Goal: Book appointment/travel/reservation

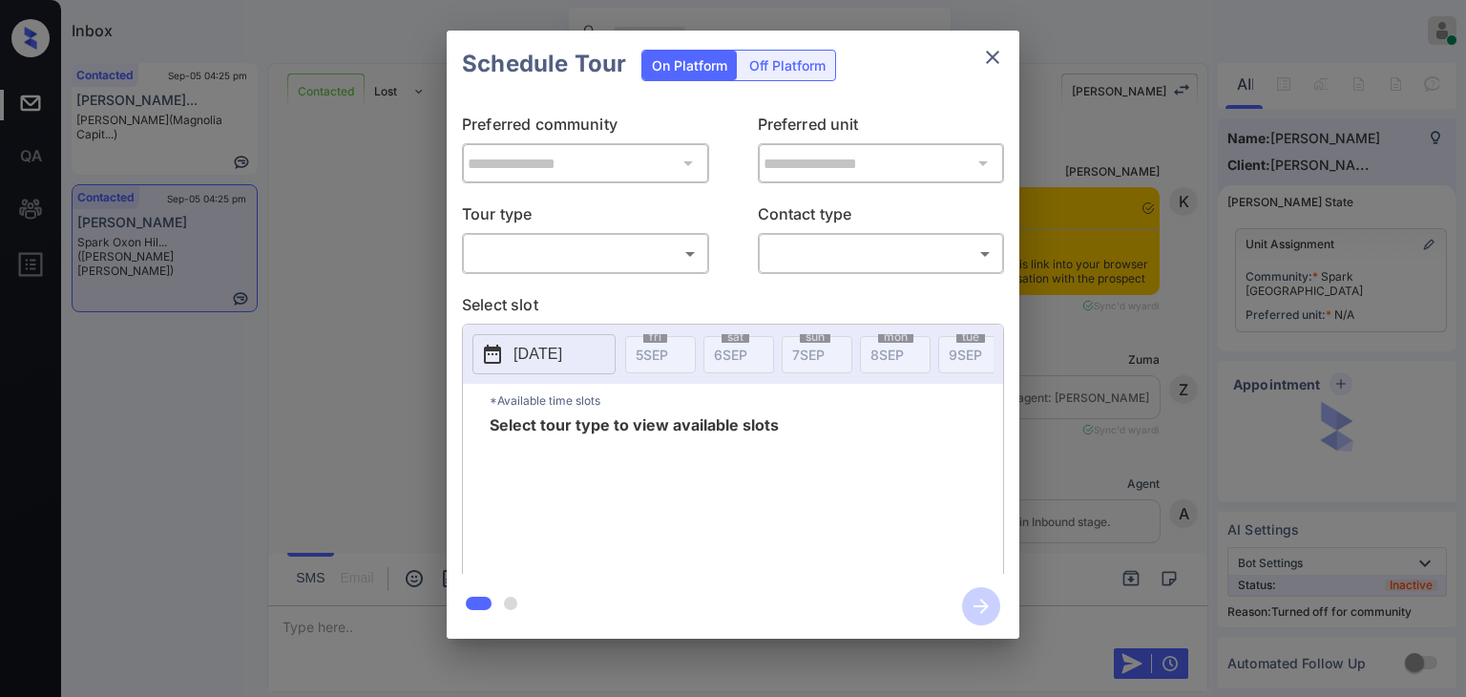
scroll to position [1743, 0]
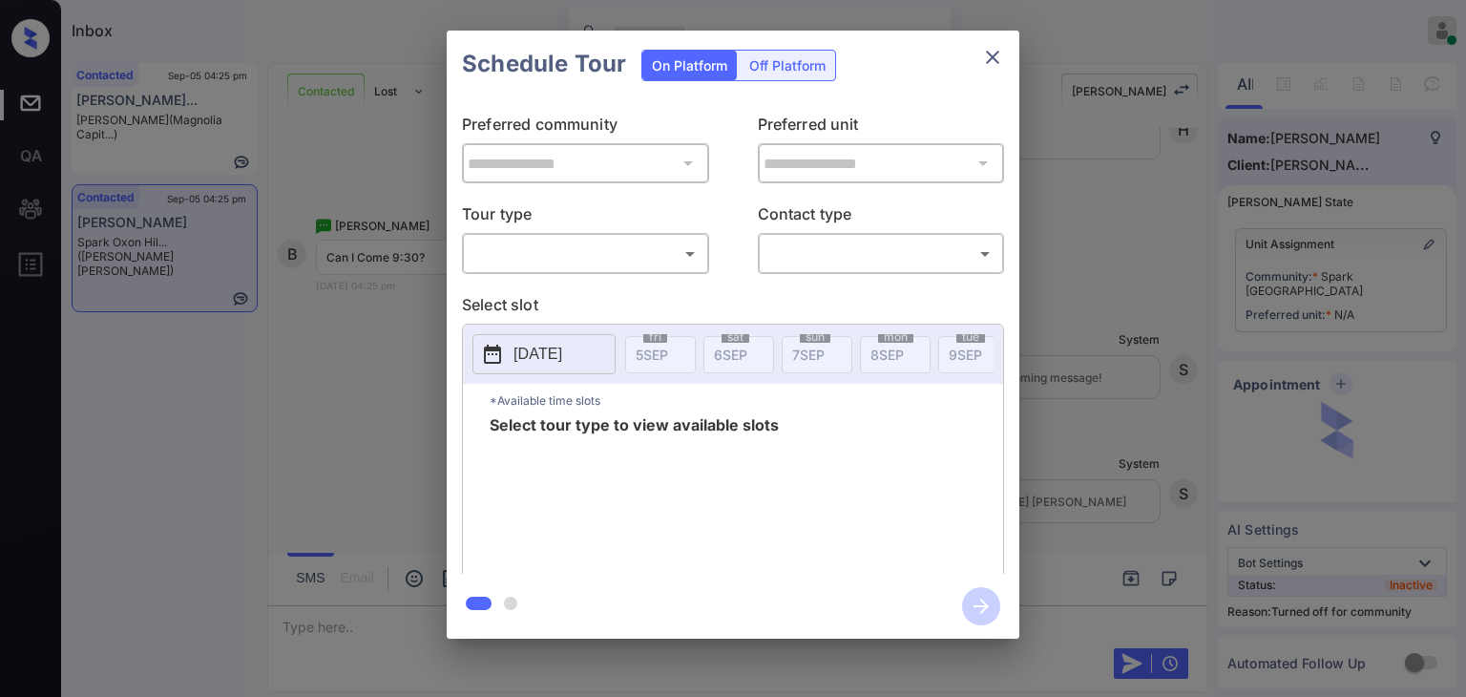
click at [628, 264] on body "Inbox [PERSON_NAME] [PERSON_NAME] Online Set yourself offline Set yourself on b…" at bounding box center [733, 348] width 1466 height 697
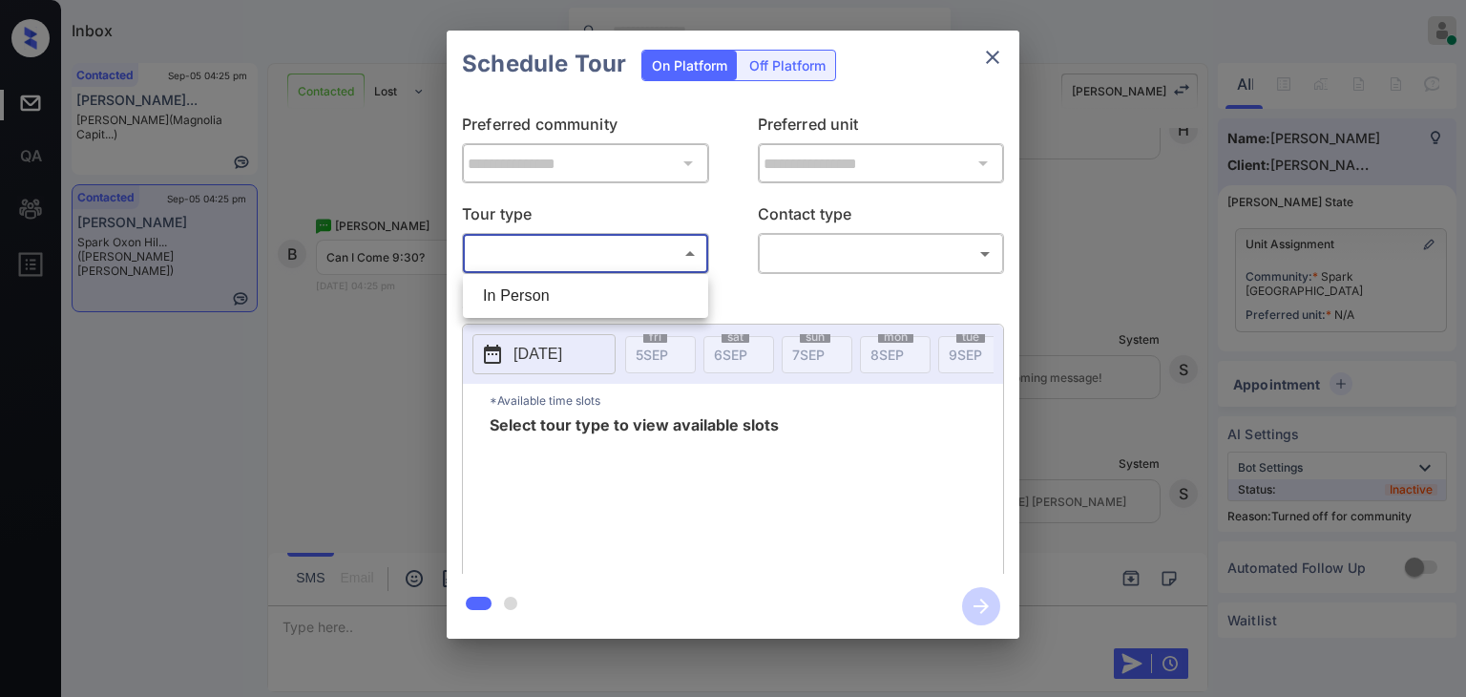
click at [578, 302] on li "In Person" at bounding box center [586, 296] width 236 height 34
type input "********"
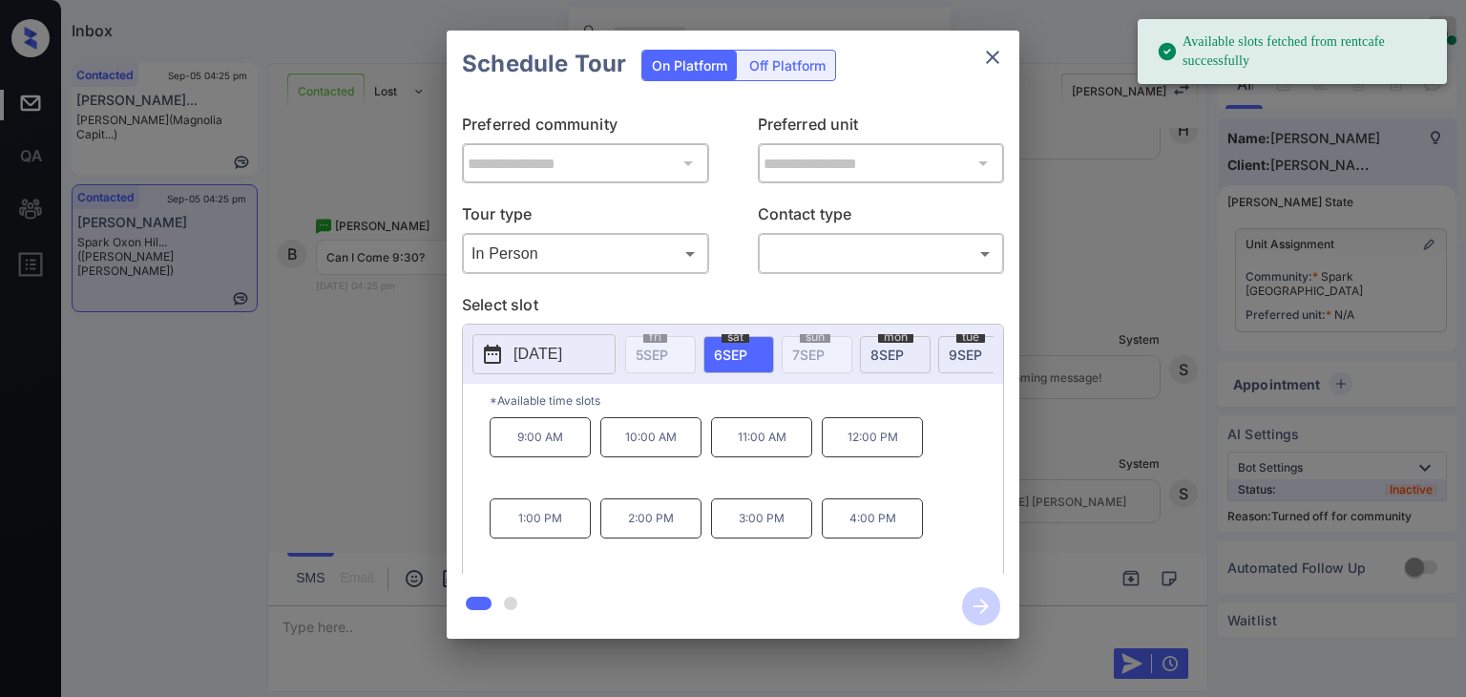
click at [310, 402] on div "**********" at bounding box center [733, 334] width 1466 height 669
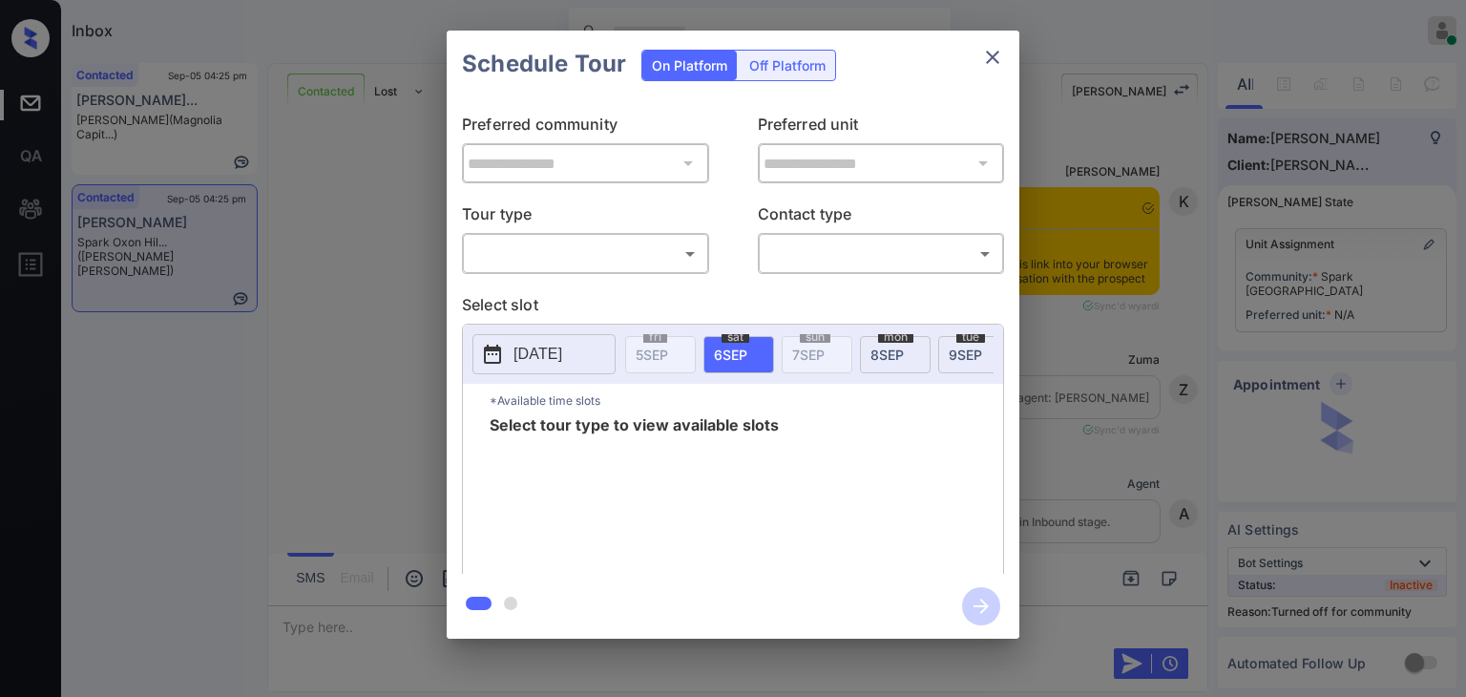
scroll to position [1743, 0]
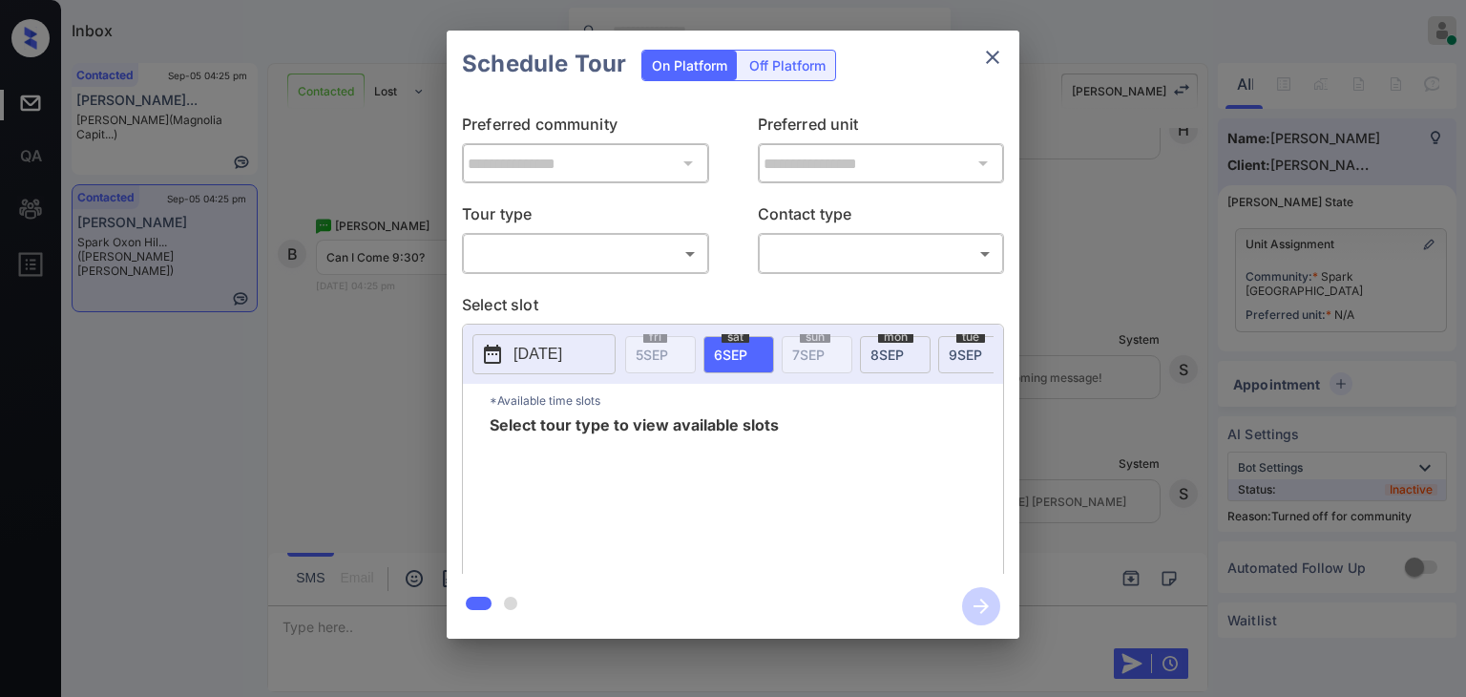
click at [536, 344] on p "[DATE]" at bounding box center [537, 354] width 49 height 23
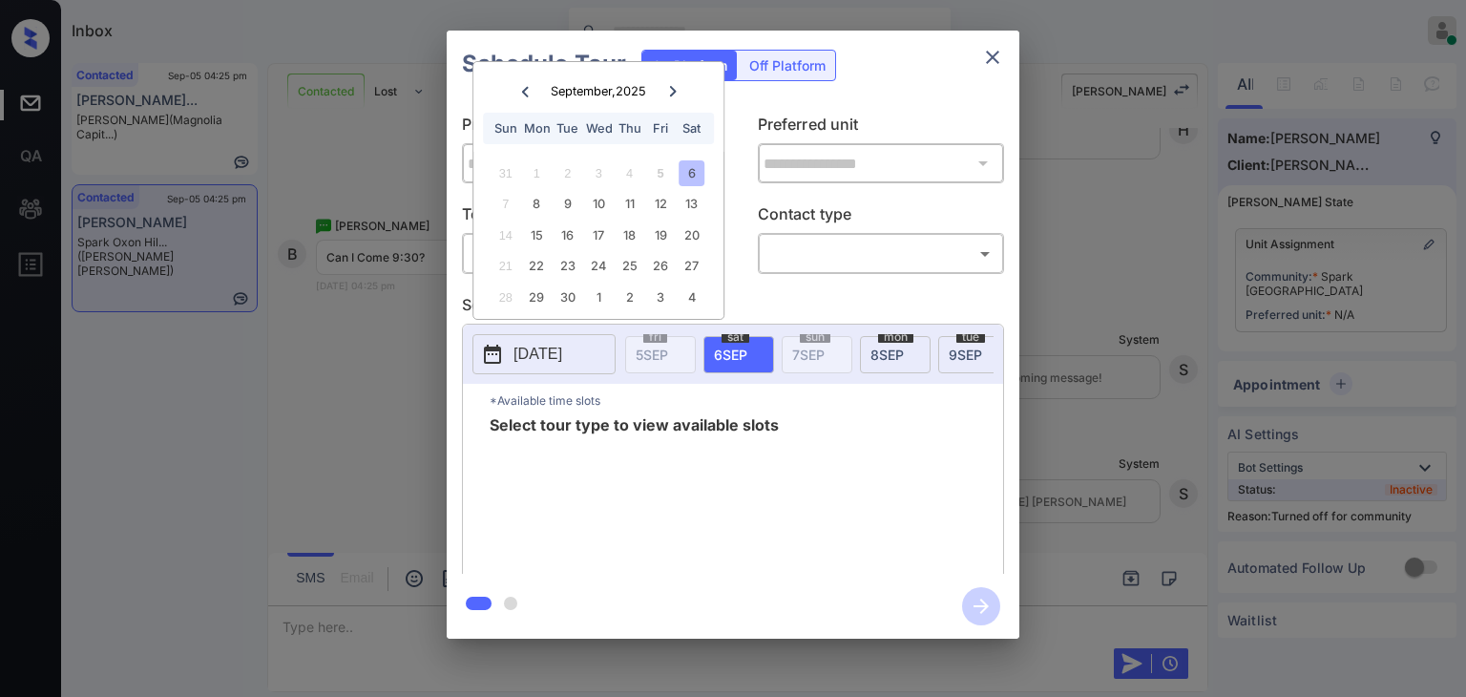
click at [792, 299] on p "Select slot" at bounding box center [733, 308] width 542 height 31
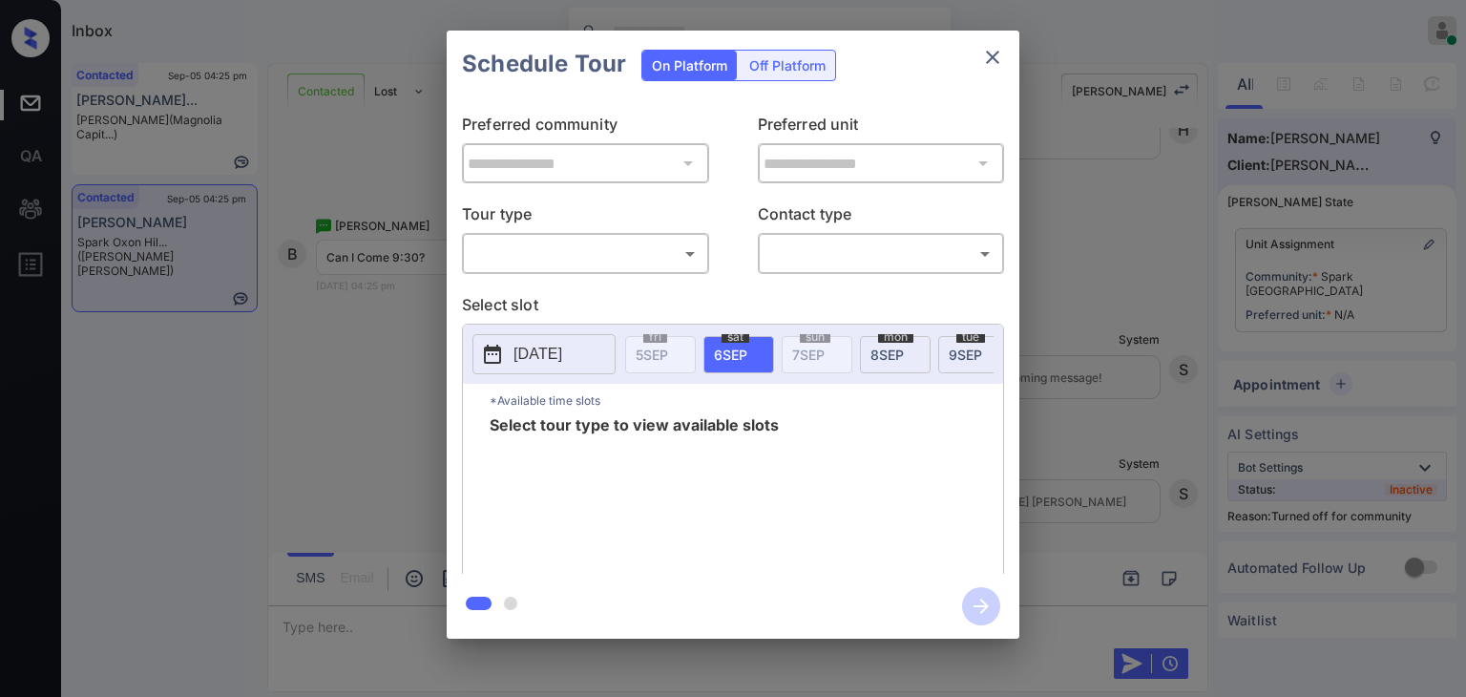
click at [616, 241] on body "Inbox [PERSON_NAME] [PERSON_NAME] Online Set yourself offline Set yourself on b…" at bounding box center [733, 348] width 1466 height 697
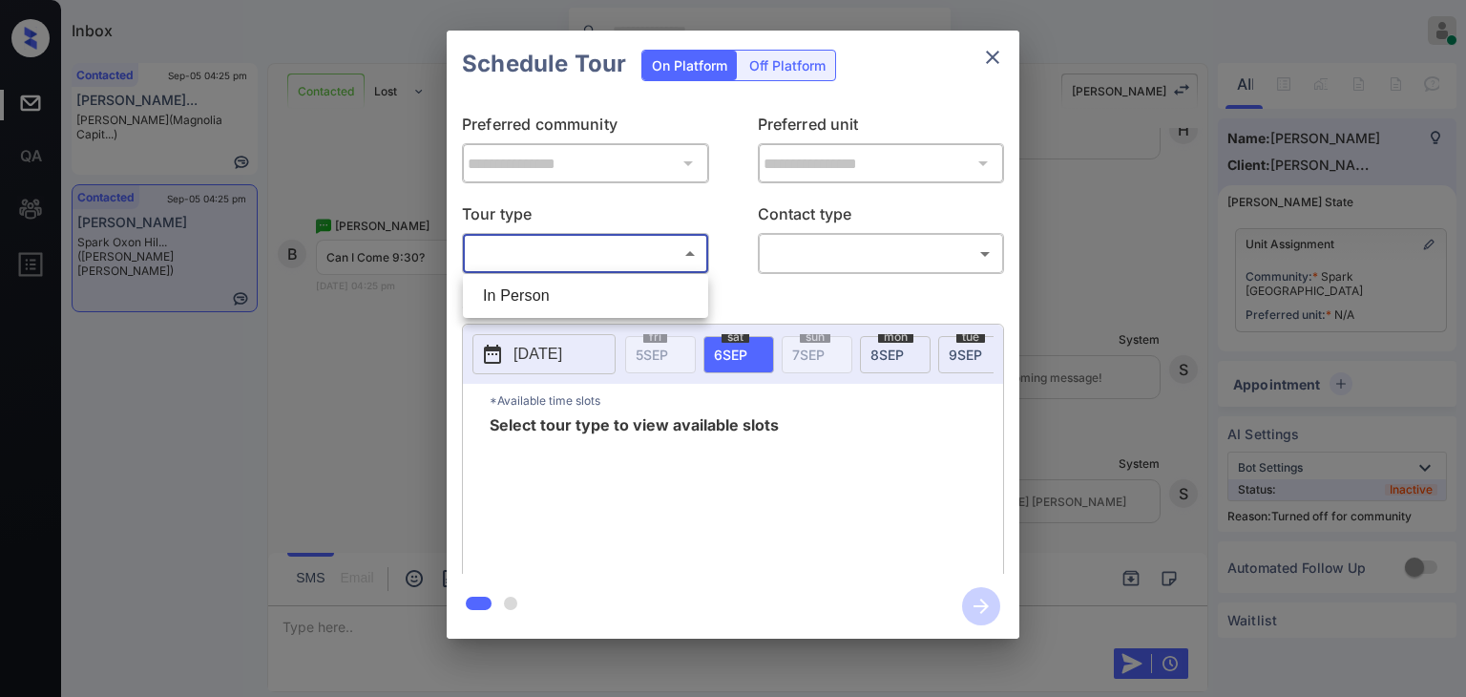
click at [563, 301] on li "In Person" at bounding box center [586, 296] width 236 height 34
type input "********"
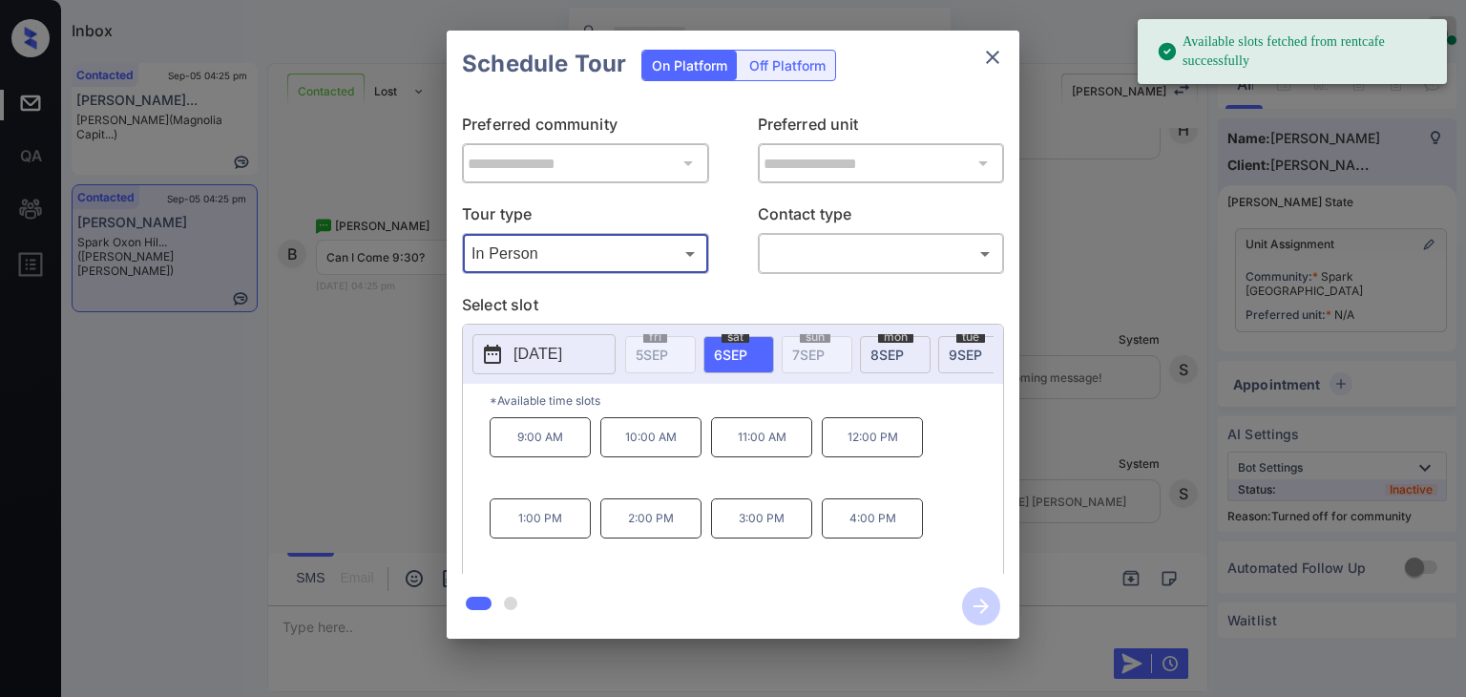
click at [992, 51] on icon "close" at bounding box center [992, 57] width 23 height 23
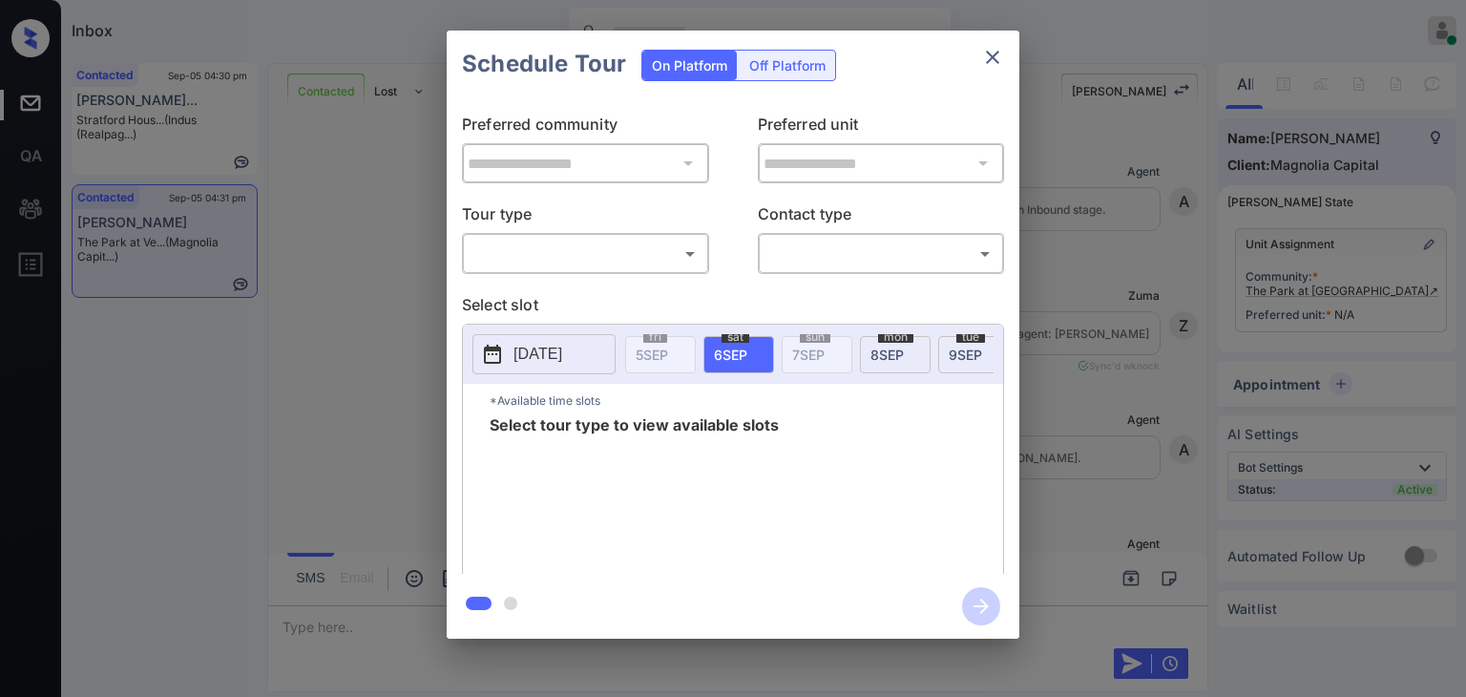
scroll to position [1134, 0]
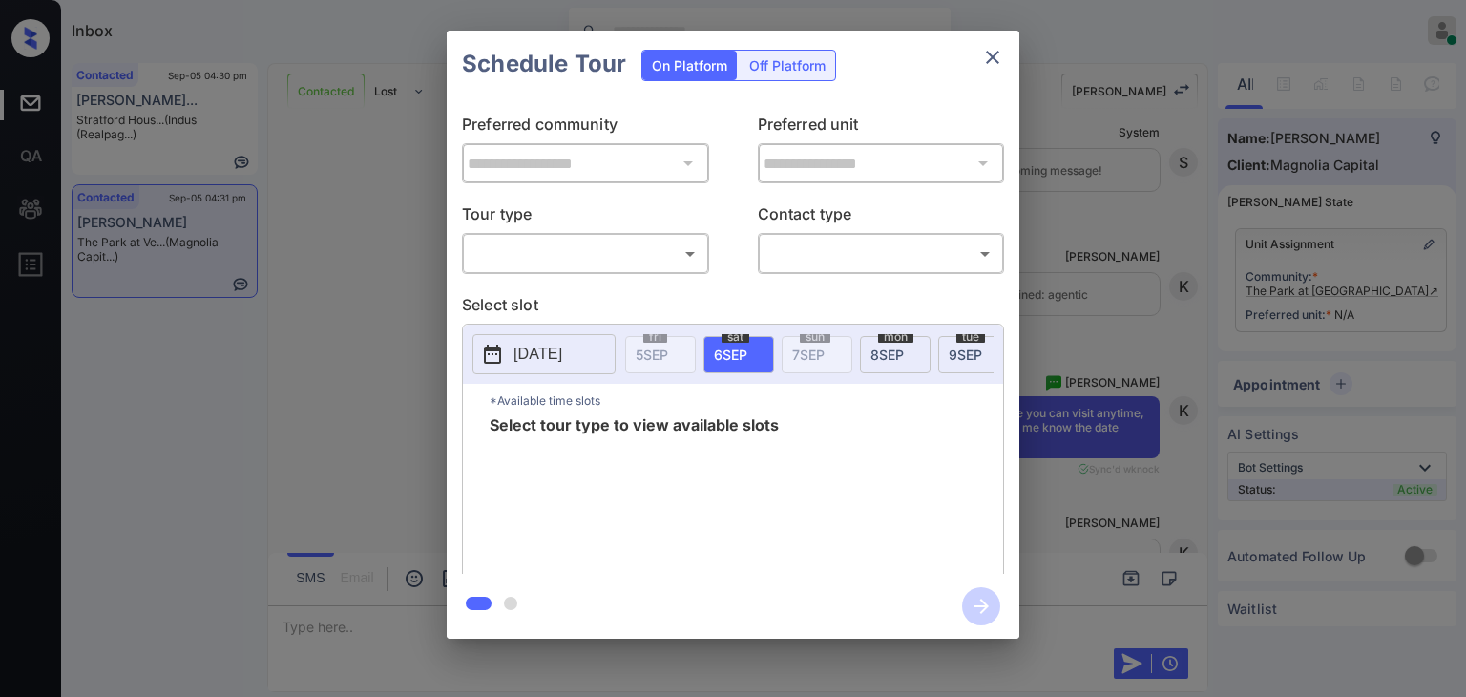
click at [521, 234] on div "​ ​" at bounding box center [585, 253] width 247 height 41
click at [520, 255] on body "Inbox Danielle Dela Cruz Online Set yourself offline Set yourself on break Prof…" at bounding box center [733, 348] width 1466 height 697
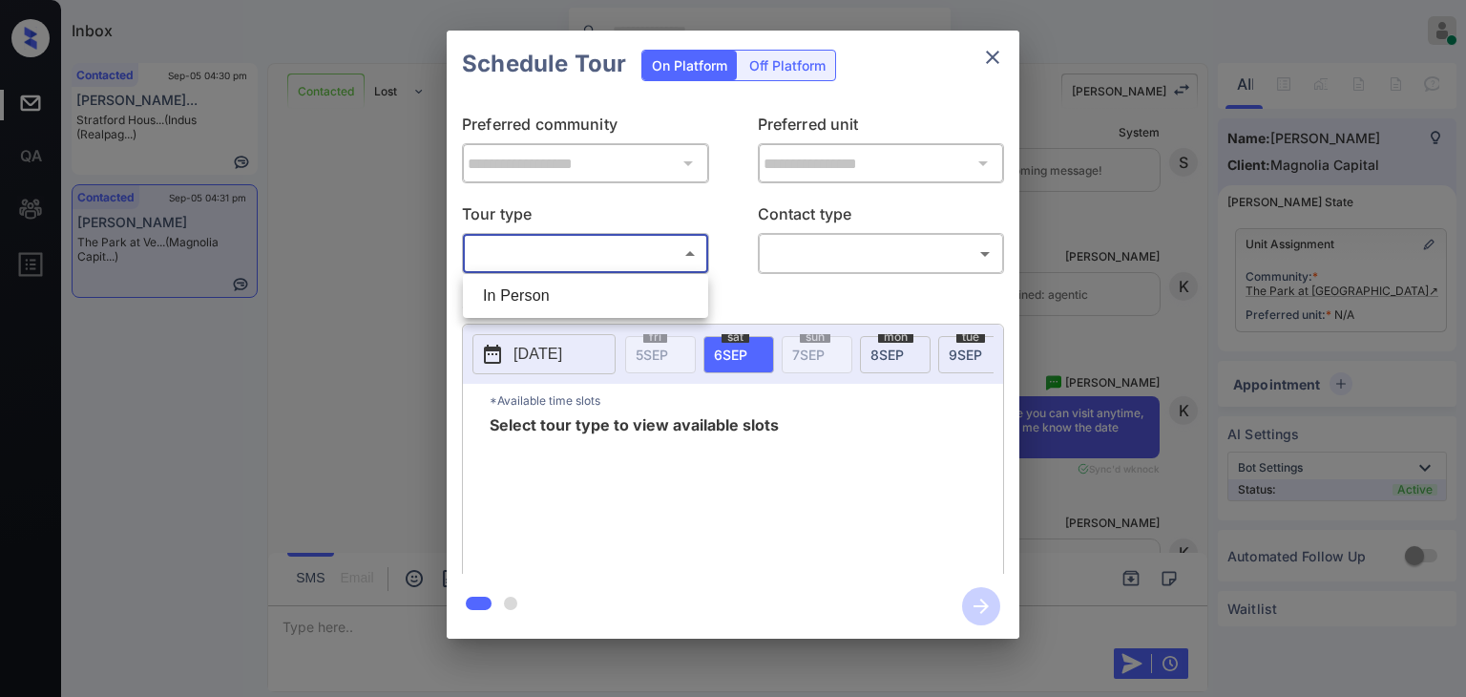
click at [516, 290] on li "In Person" at bounding box center [586, 296] width 236 height 34
type input "********"
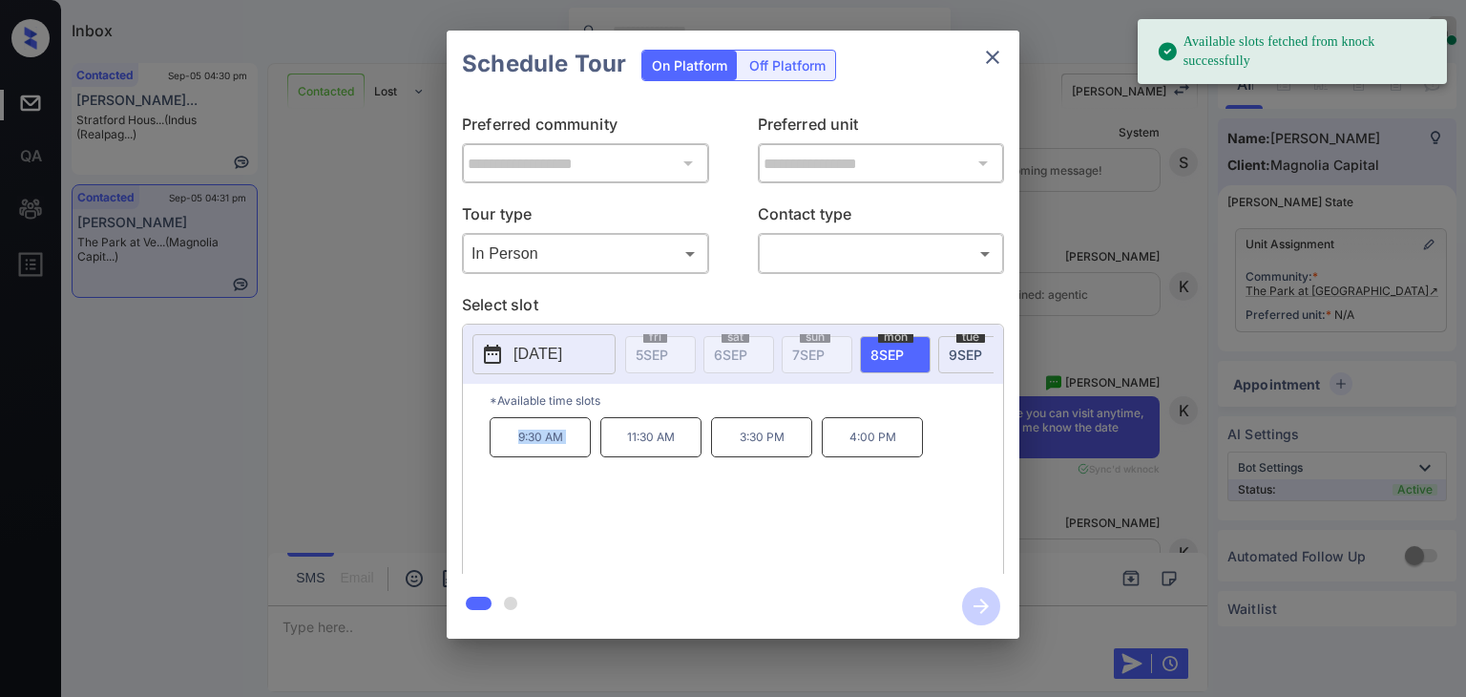
drag, startPoint x: 512, startPoint y: 438, endPoint x: 612, endPoint y: 442, distance: 100.3
click at [612, 442] on div "9:30 AM 11:30 AM 3:30 PM 4:00 PM" at bounding box center [746, 493] width 513 height 153
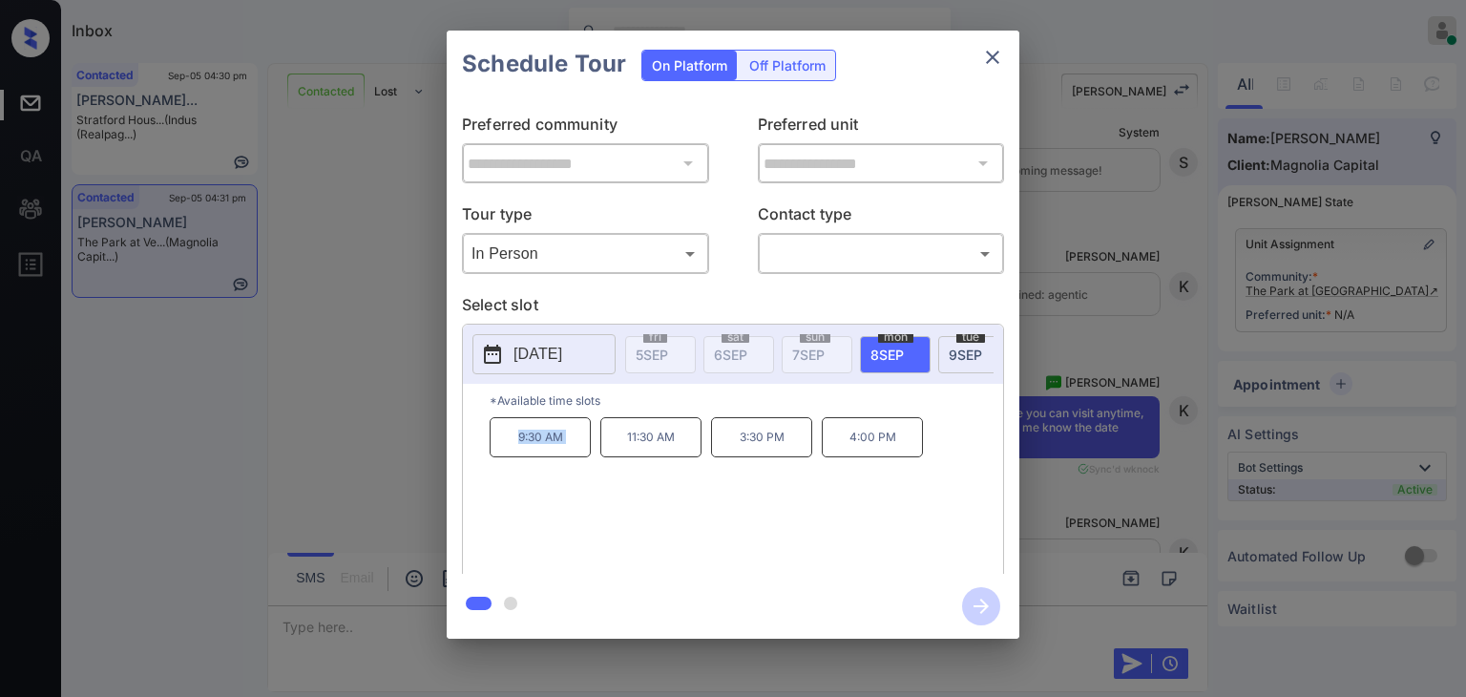
click at [982, 55] on icon "close" at bounding box center [992, 57] width 23 height 23
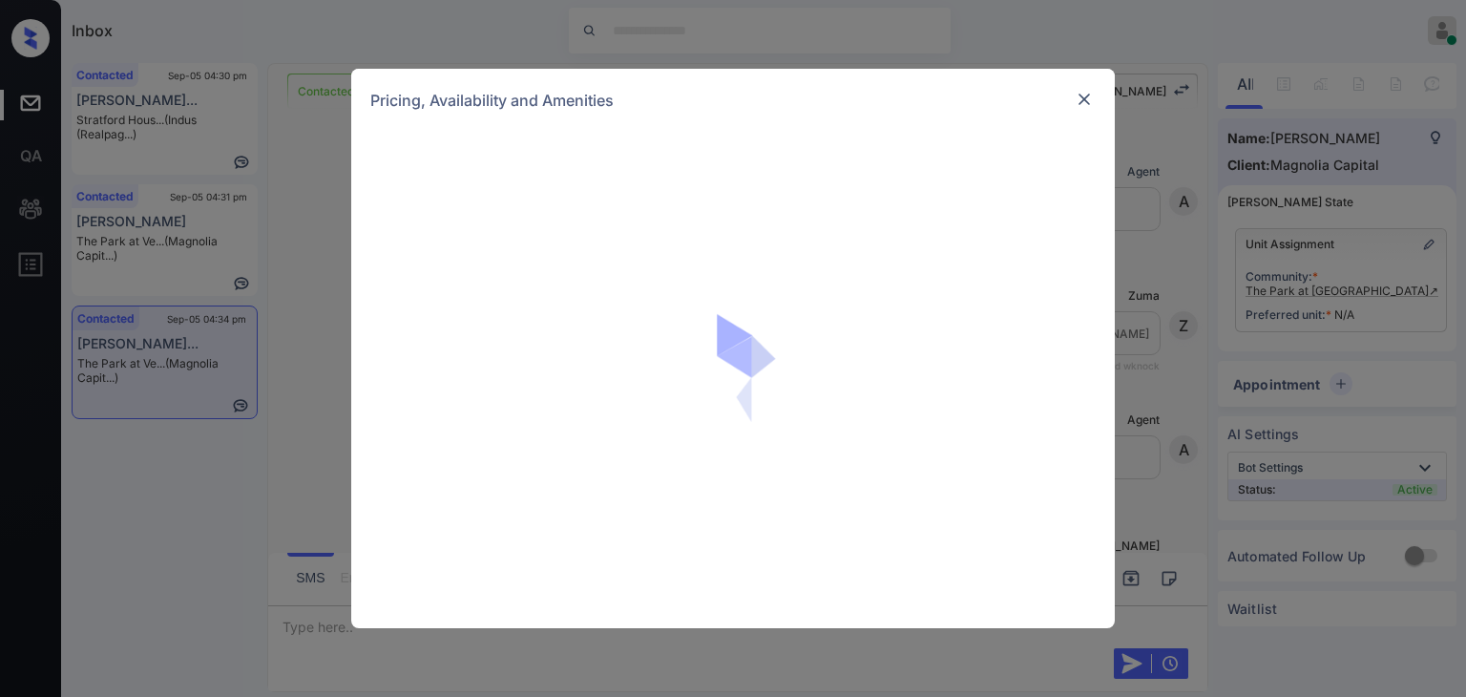
scroll to position [3077, 0]
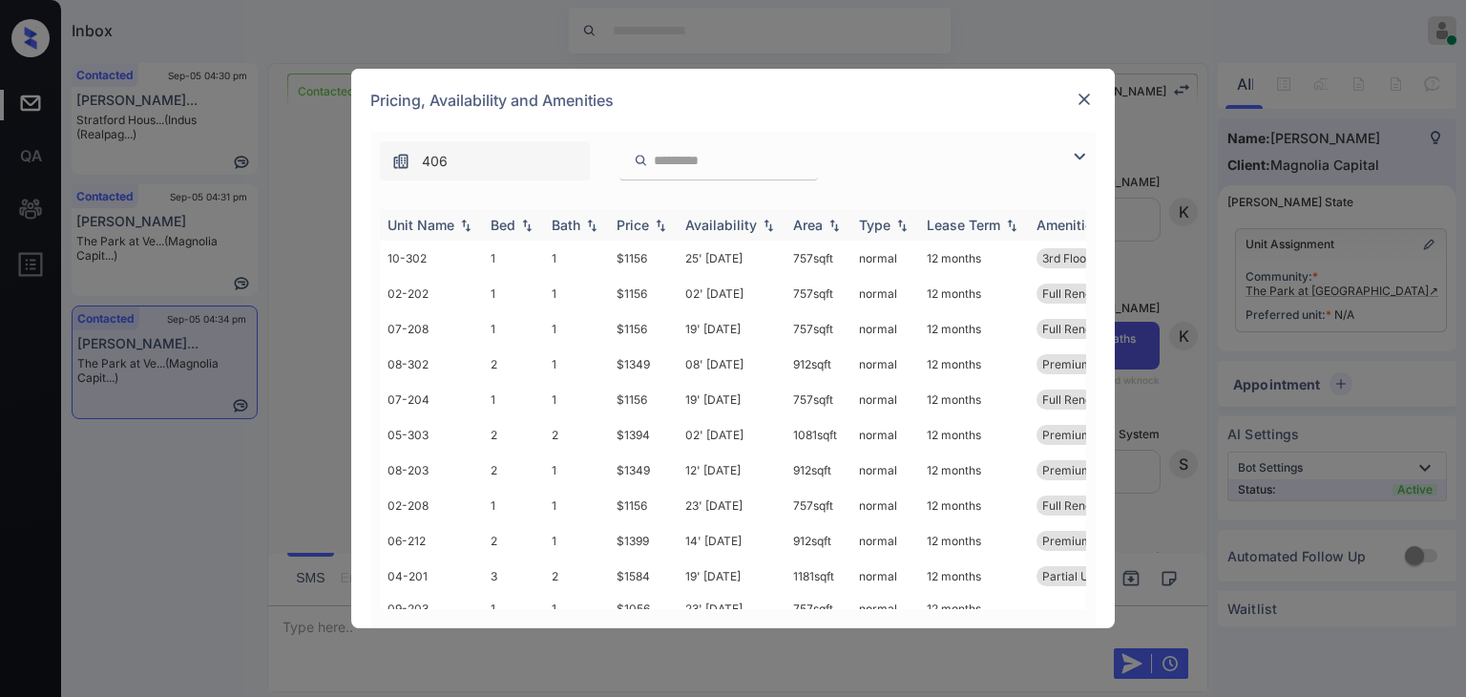
click at [496, 219] on div "Bed" at bounding box center [503, 225] width 25 height 16
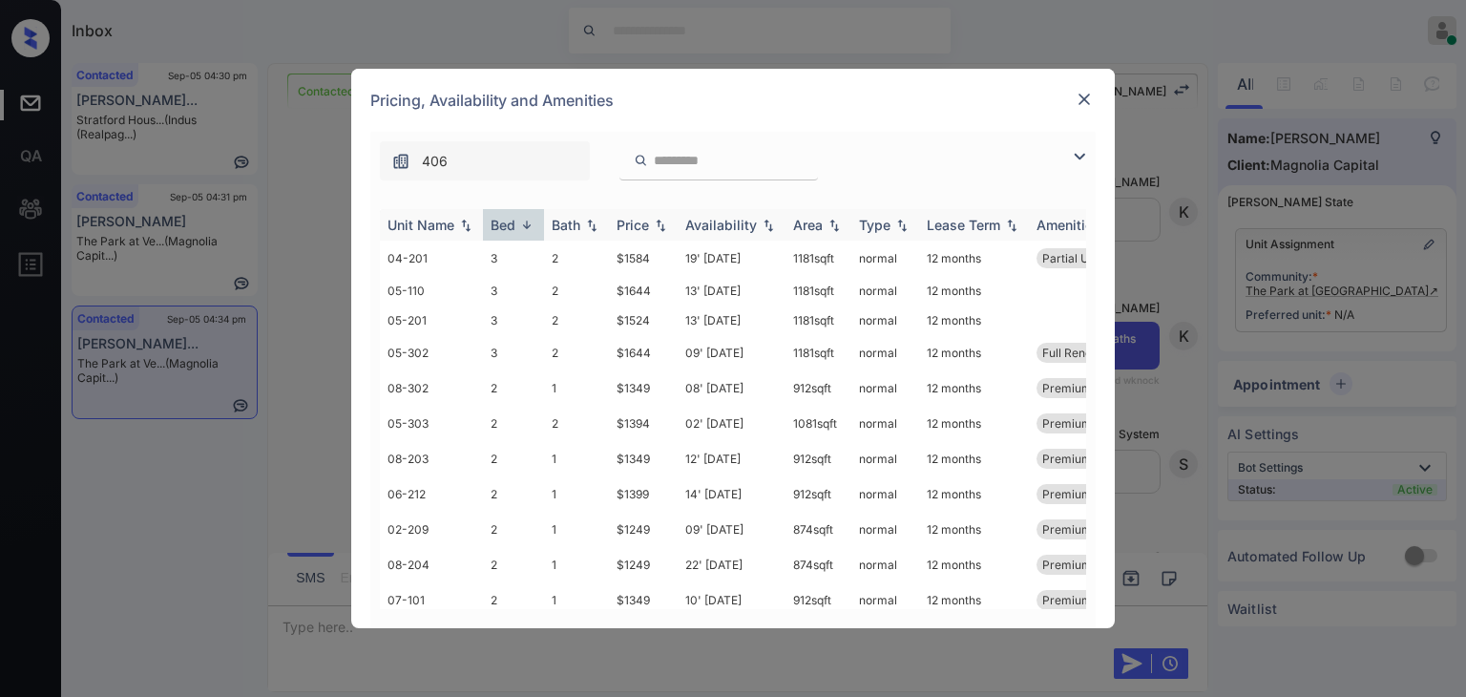
click at [496, 219] on div "Bed" at bounding box center [503, 225] width 25 height 16
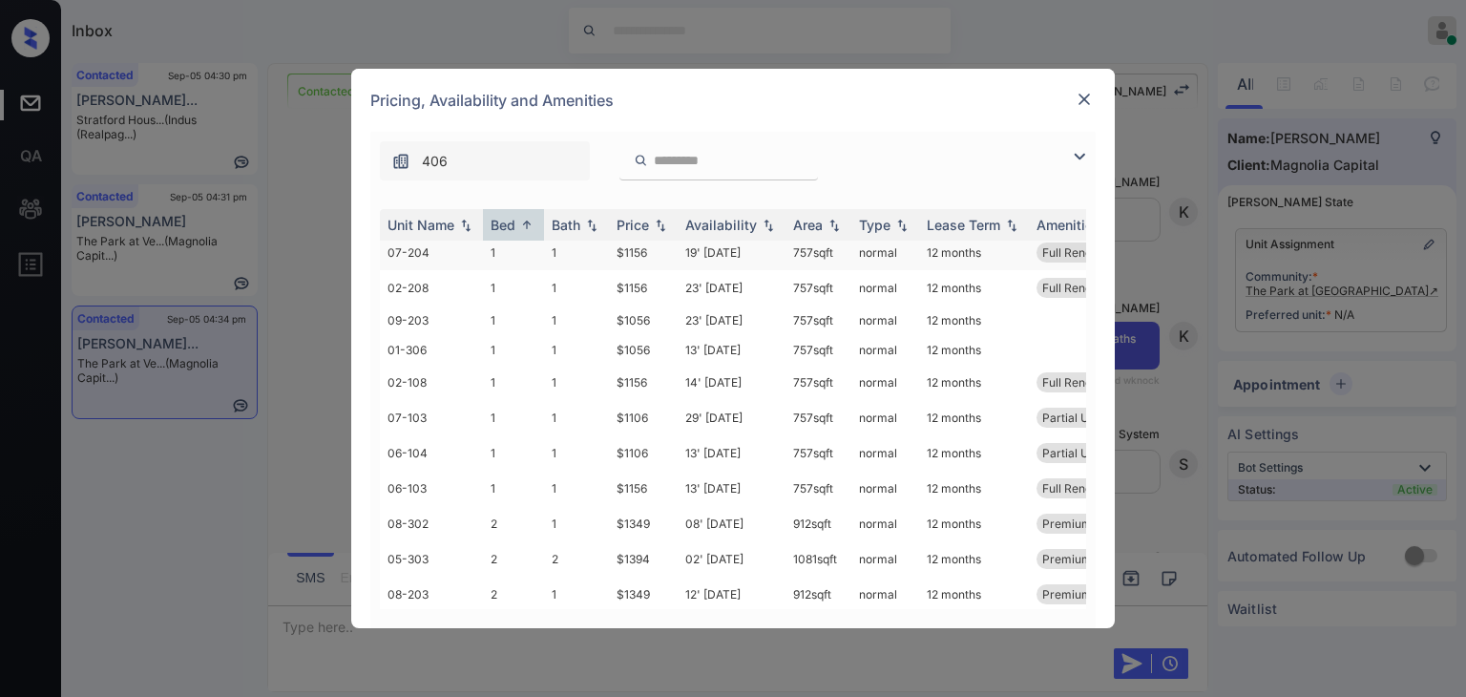
scroll to position [0, 0]
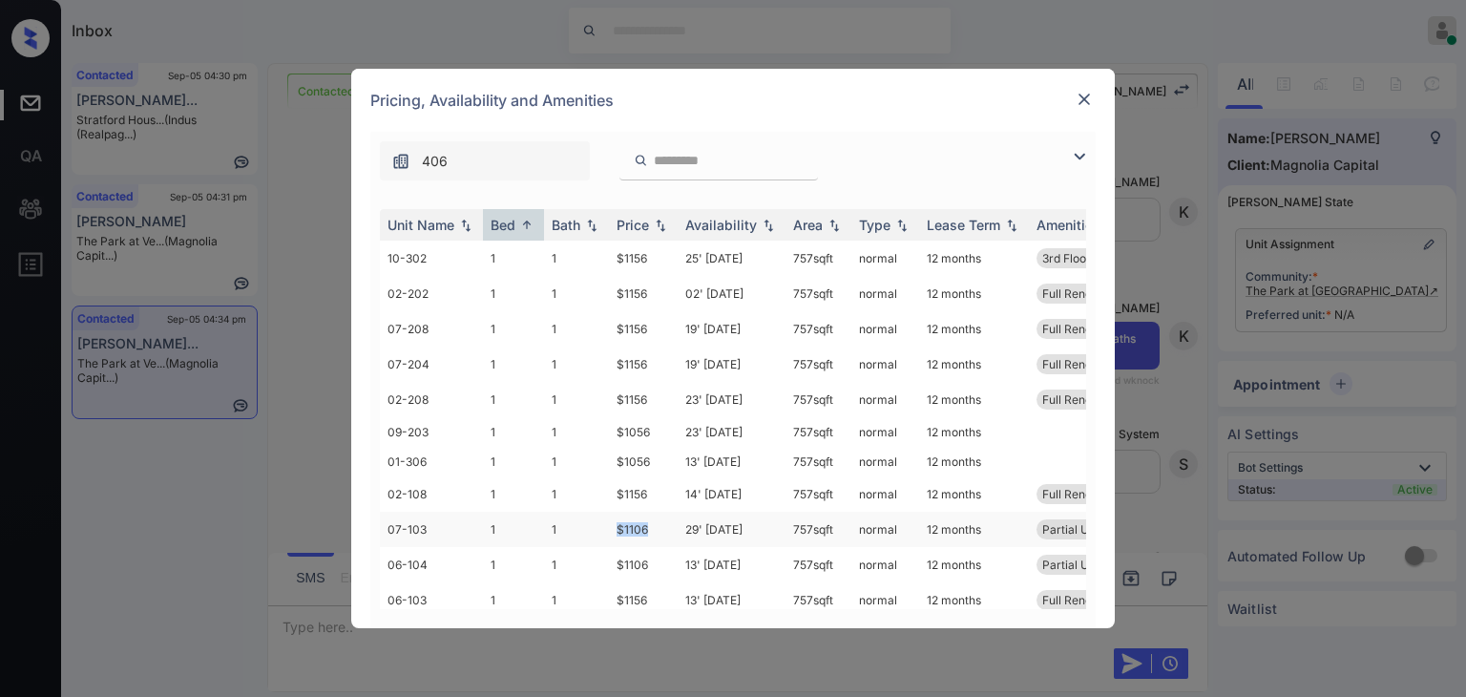
click at [676, 522] on td "$1106" at bounding box center [643, 529] width 69 height 35
copy td "$1106"
click at [1079, 93] on img at bounding box center [1084, 99] width 19 height 19
